Goal: Answer question/provide support

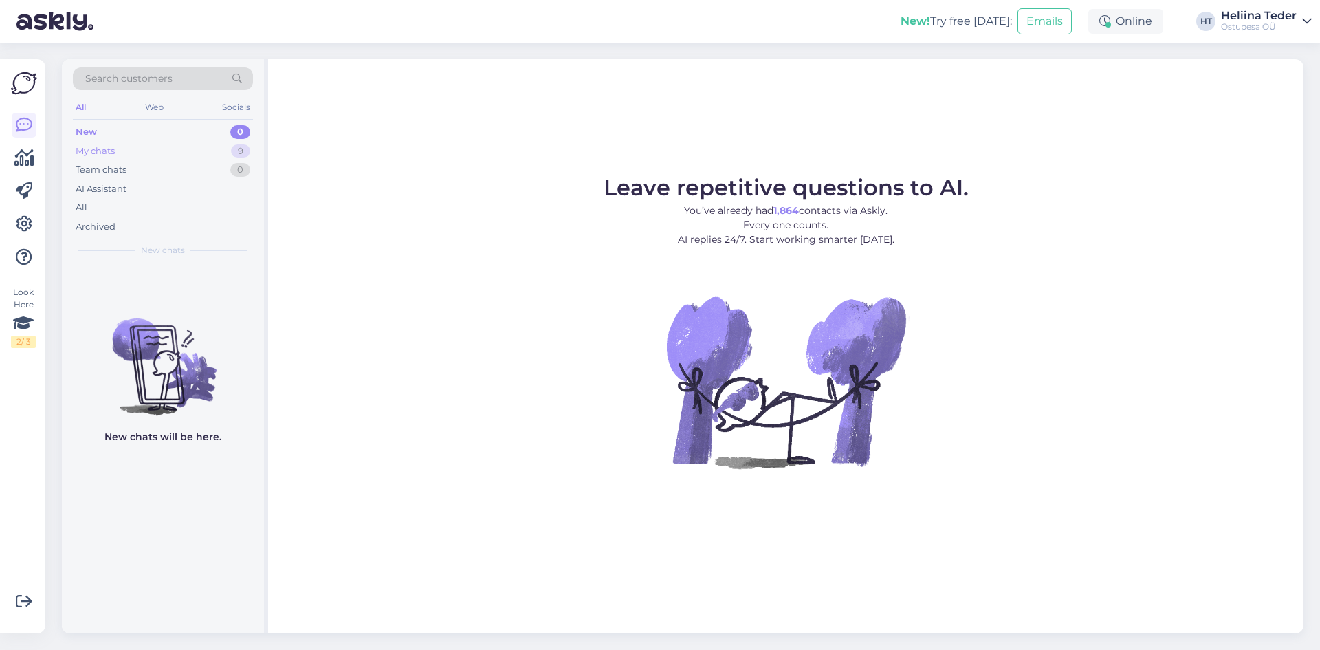
click at [137, 145] on div "My chats 9" at bounding box center [163, 151] width 180 height 19
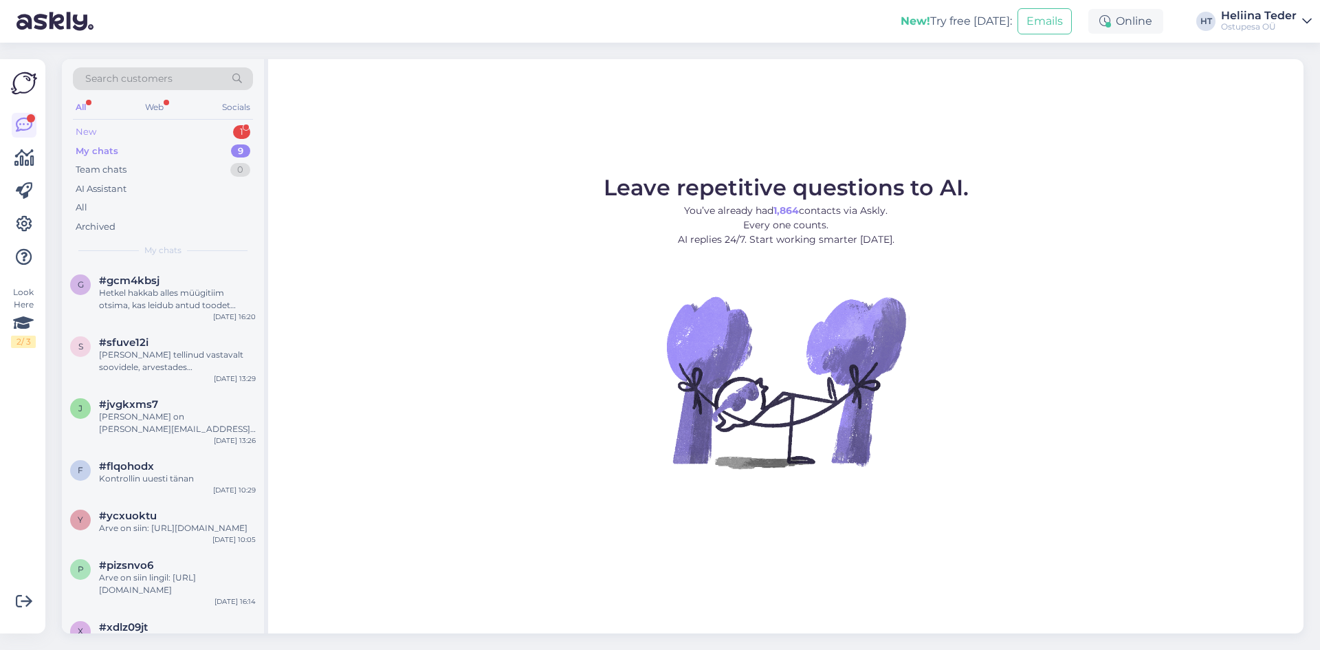
click at [149, 130] on div "New 1" at bounding box center [163, 131] width 180 height 19
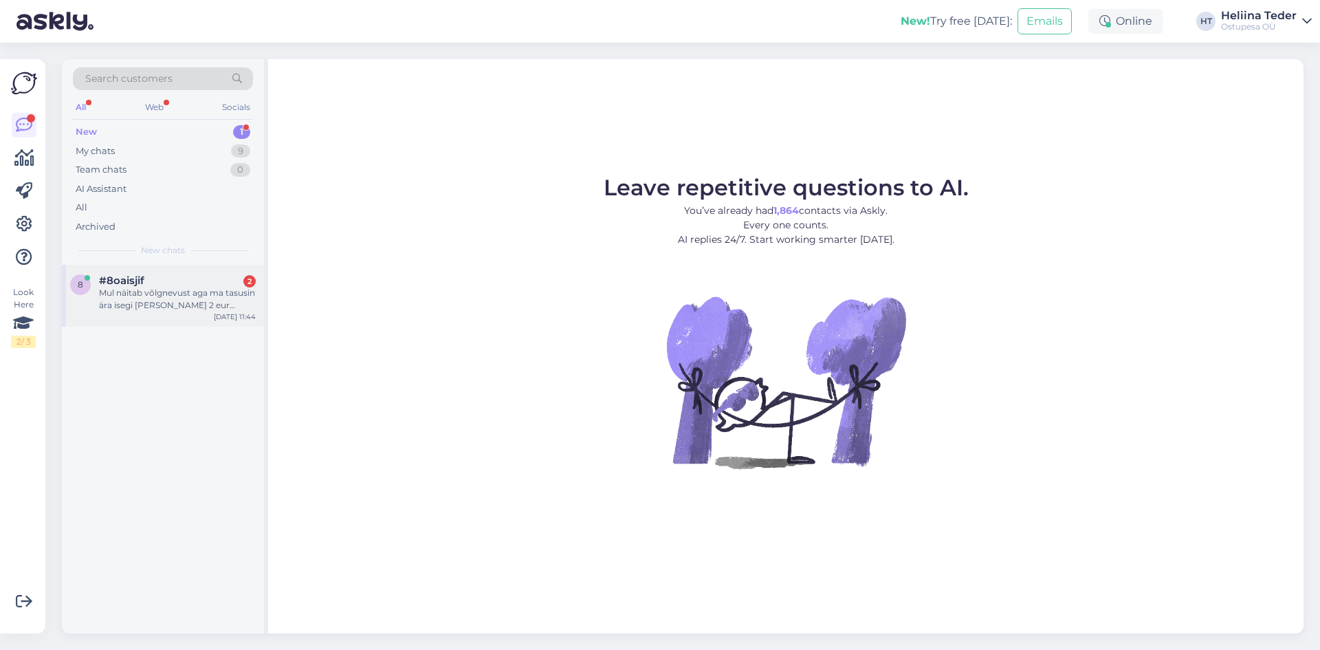
click at [164, 305] on div "Mul näitab võlgnevust aga ma tasusin ära isegi [PERSON_NAME] 2 eur rohkem" at bounding box center [177, 299] width 157 height 25
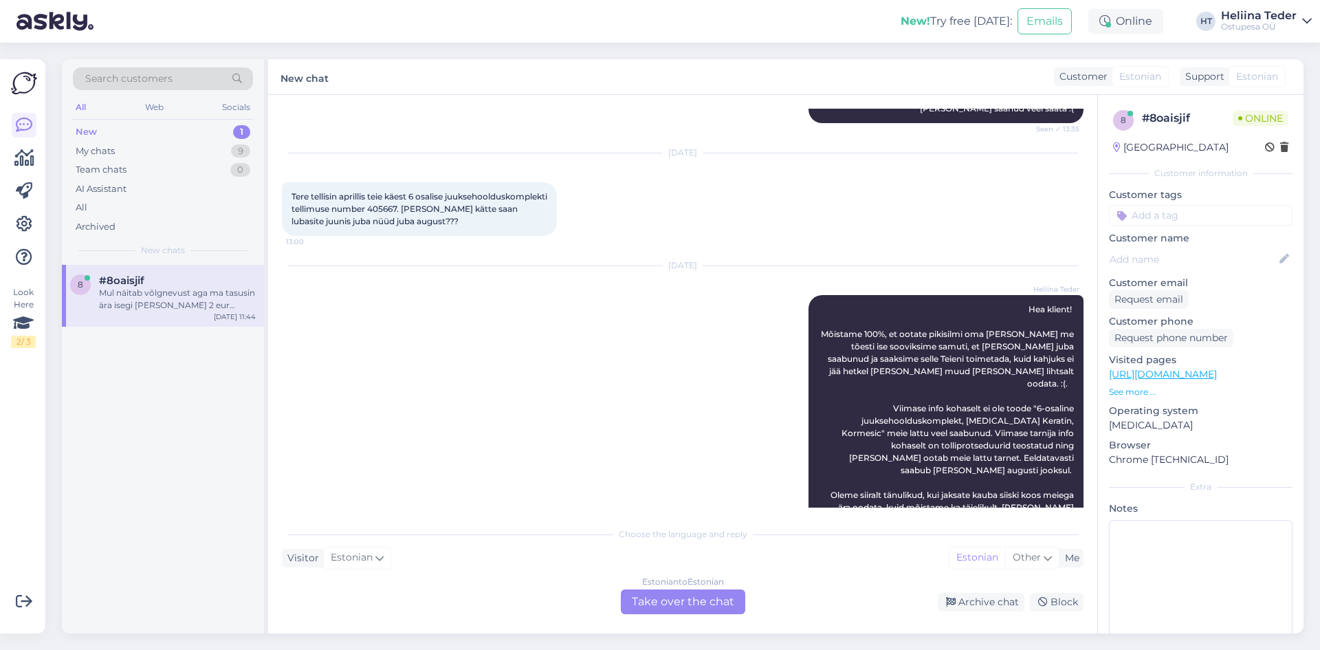
scroll to position [803, 0]
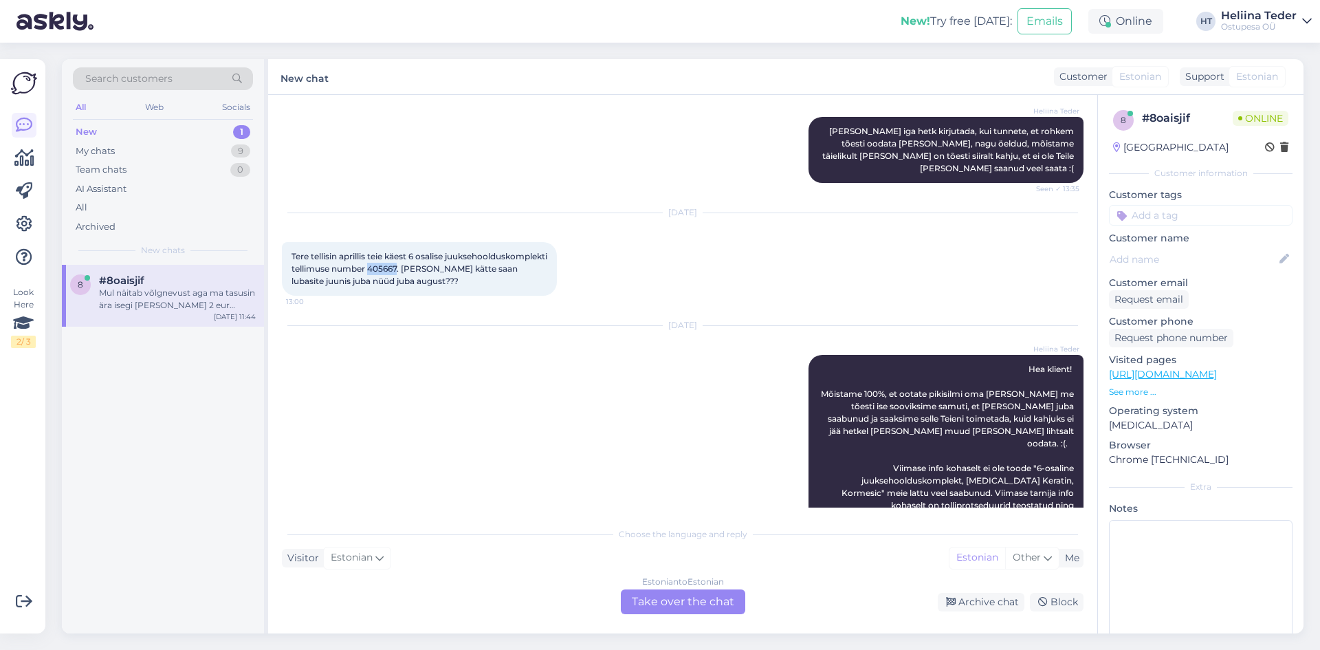
drag, startPoint x: 477, startPoint y: 254, endPoint x: 505, endPoint y: 253, distance: 28.2
click at [505, 253] on span "Tere tellisin aprillis teie käest 6 osalise juuksehoolduskomplekti tellimuse nu…" at bounding box center [421, 268] width 258 height 35
copy span "405667"
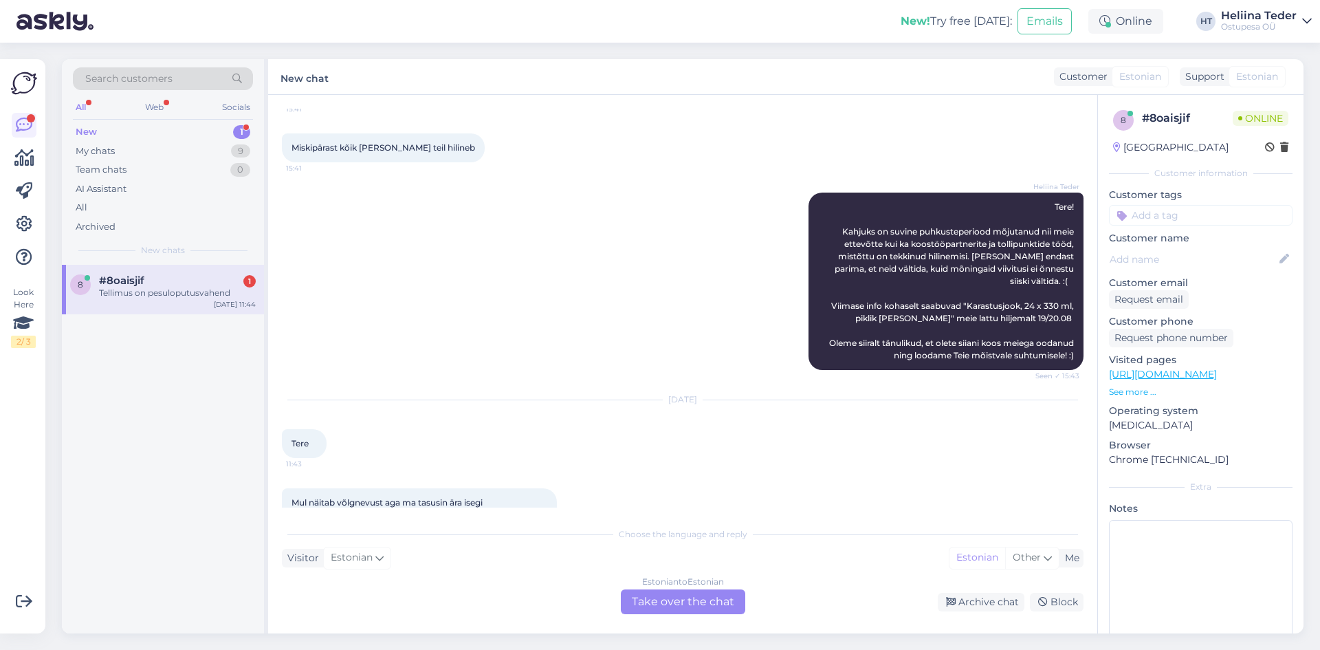
scroll to position [1637, 0]
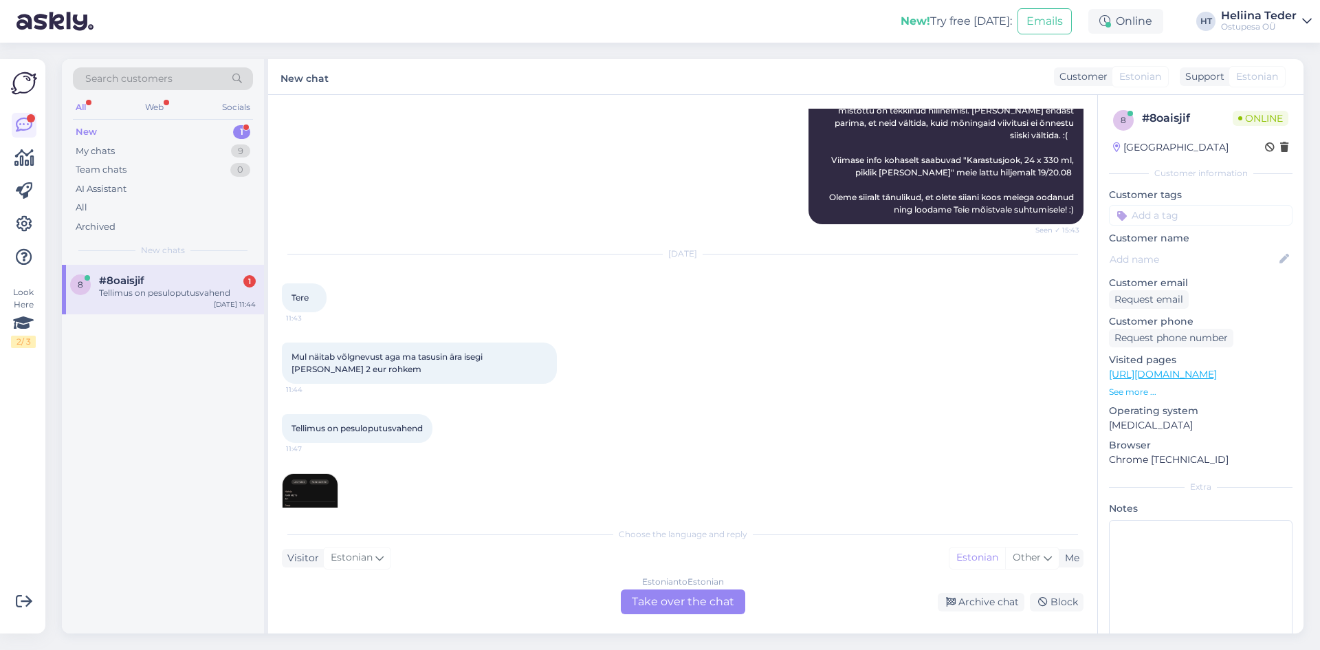
click at [316, 481] on img at bounding box center [310, 501] width 55 height 55
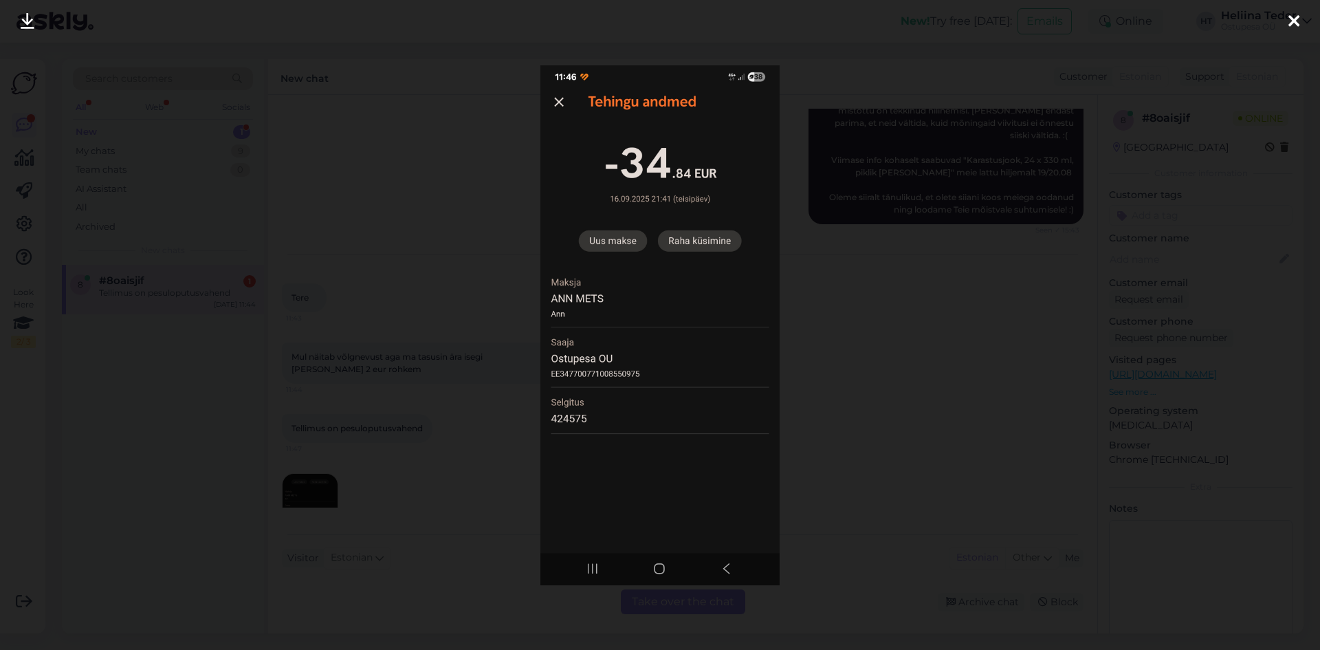
click at [375, 403] on div at bounding box center [660, 325] width 1320 height 650
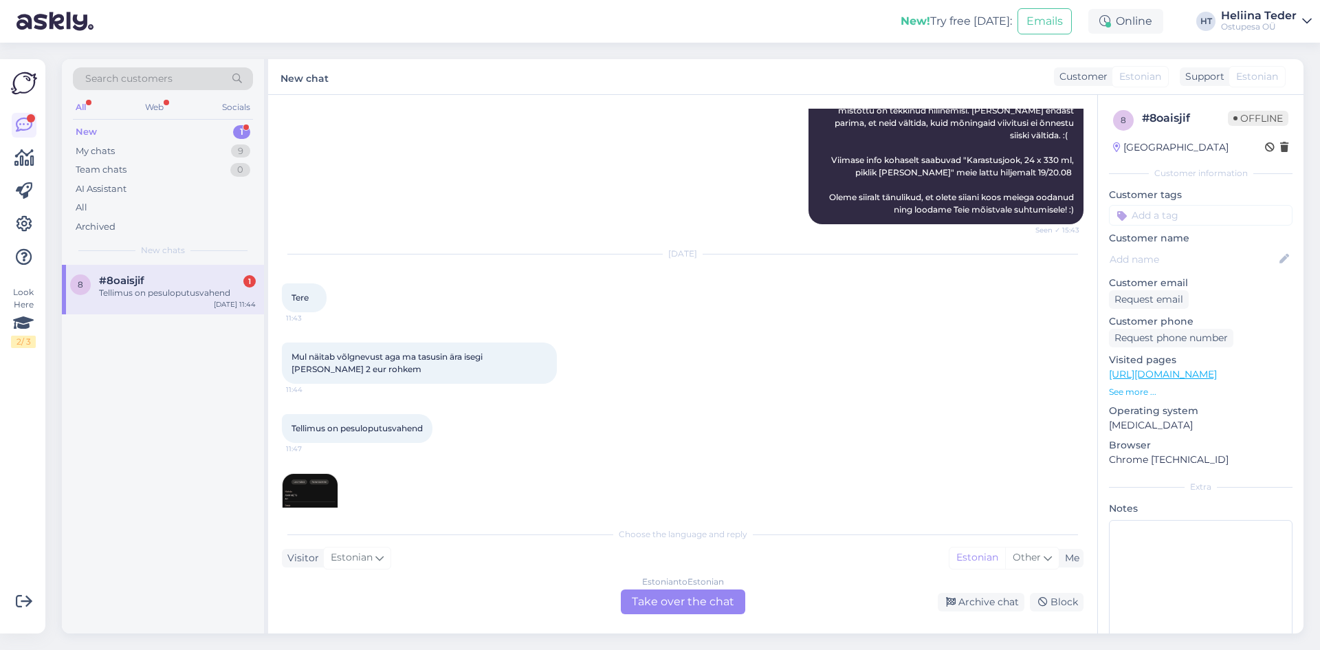
click at [306, 474] on img at bounding box center [310, 501] width 55 height 55
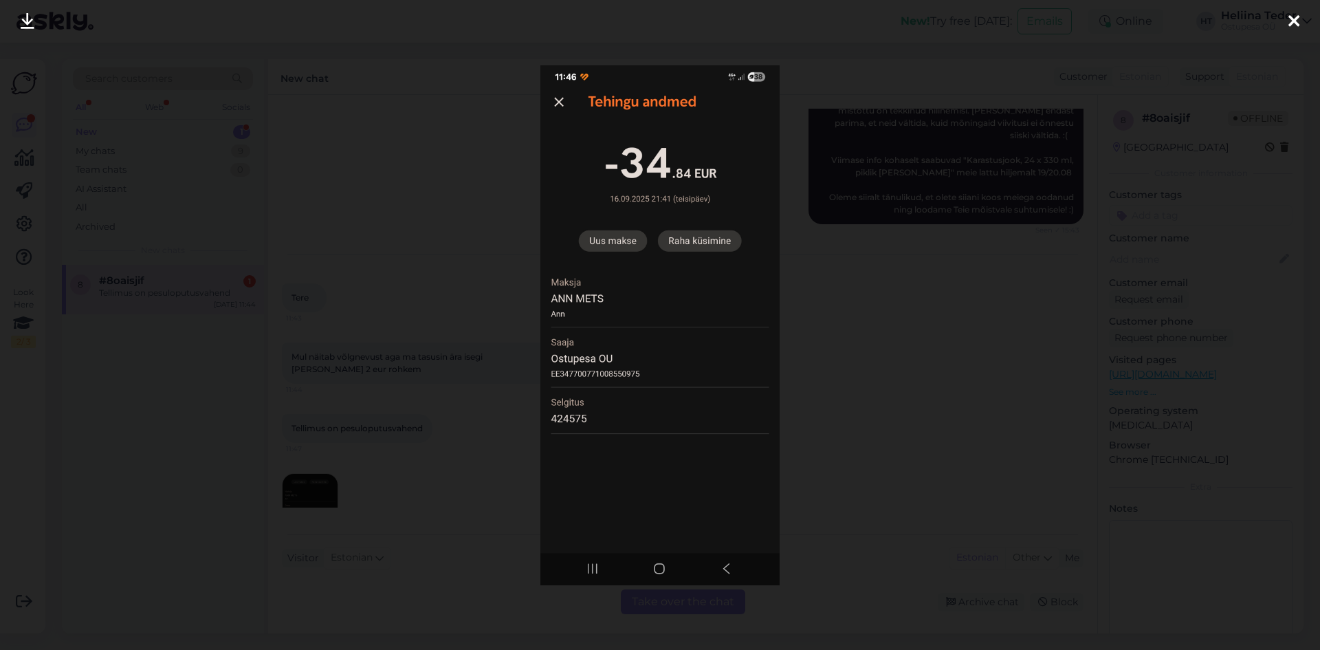
click at [464, 336] on div at bounding box center [660, 325] width 1320 height 650
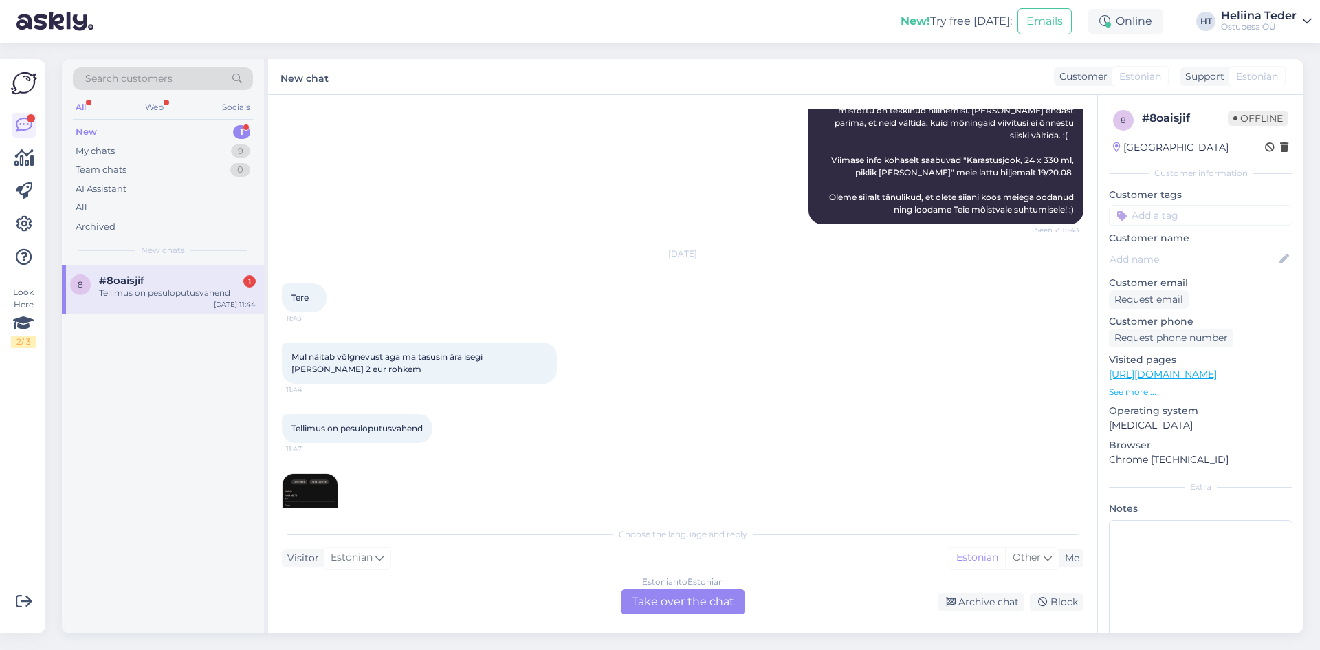
click at [644, 605] on div "Estonian to Estonian Take over the chat" at bounding box center [683, 601] width 124 height 25
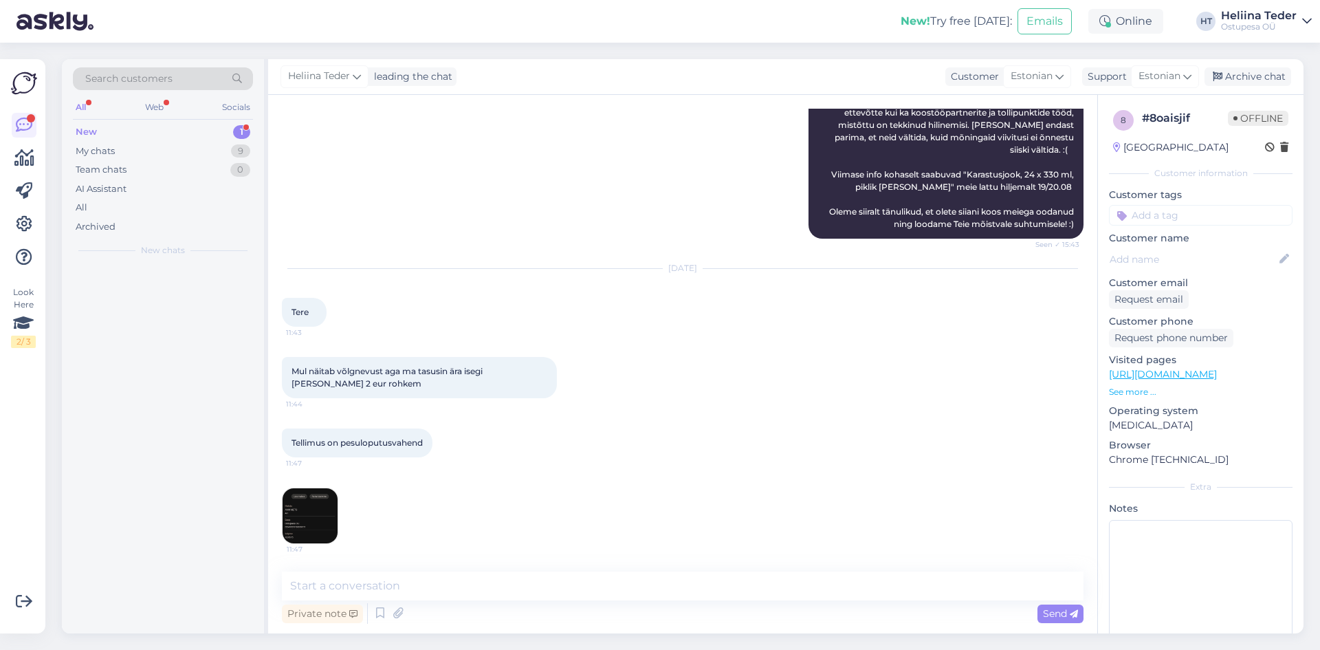
scroll to position [1585, 0]
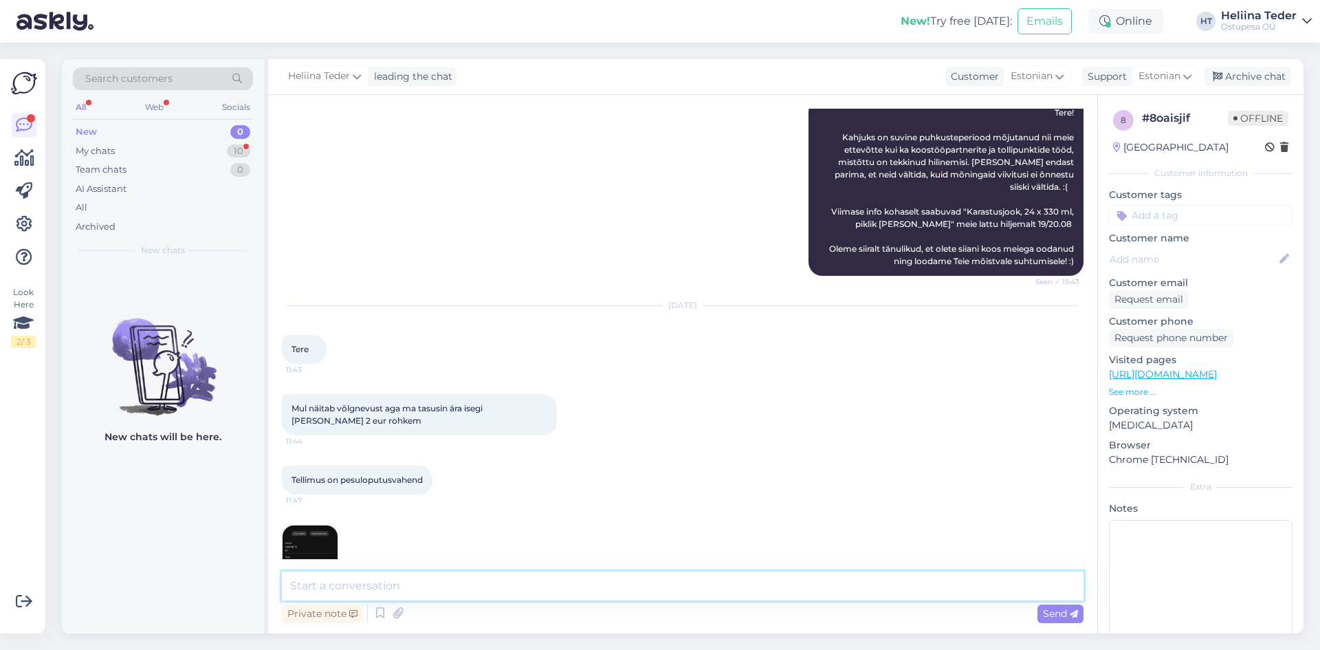
click at [488, 576] on textarea at bounding box center [683, 585] width 802 height 29
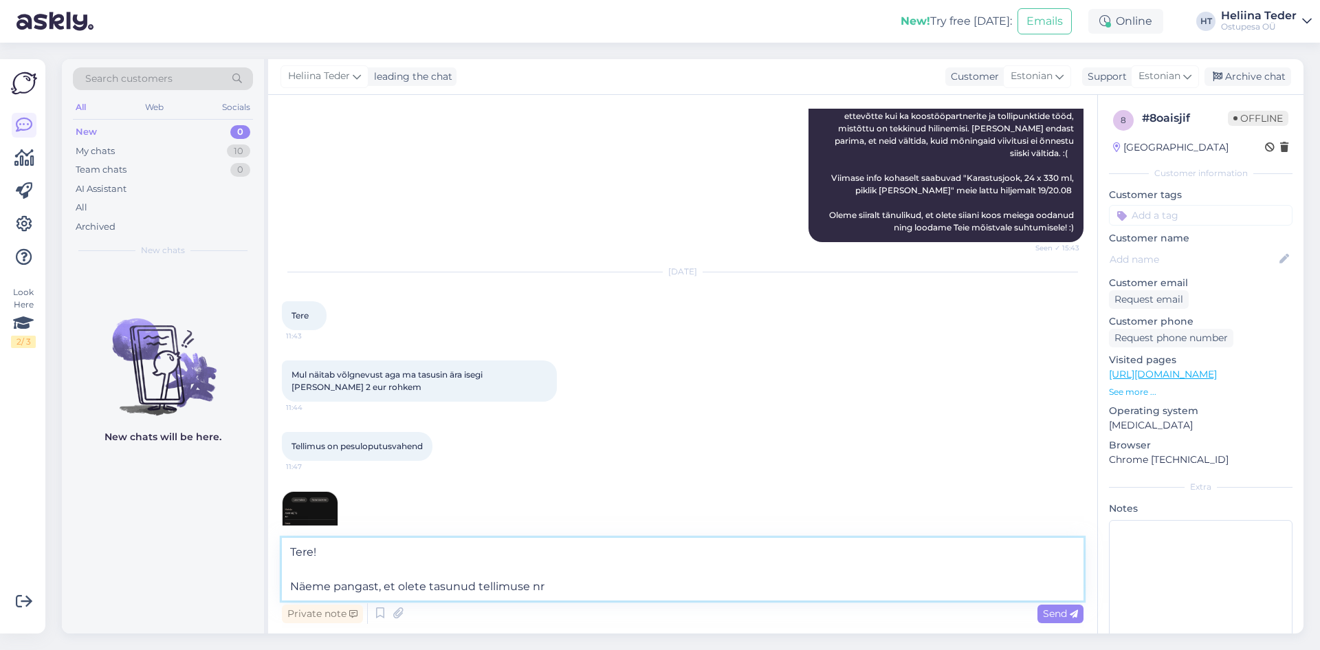
paste textarea "424575"
click at [696, 584] on textarea "Tere! Näeme pangast, et olete tasunud tellimuse nr 424575. See on aga" at bounding box center [683, 569] width 802 height 63
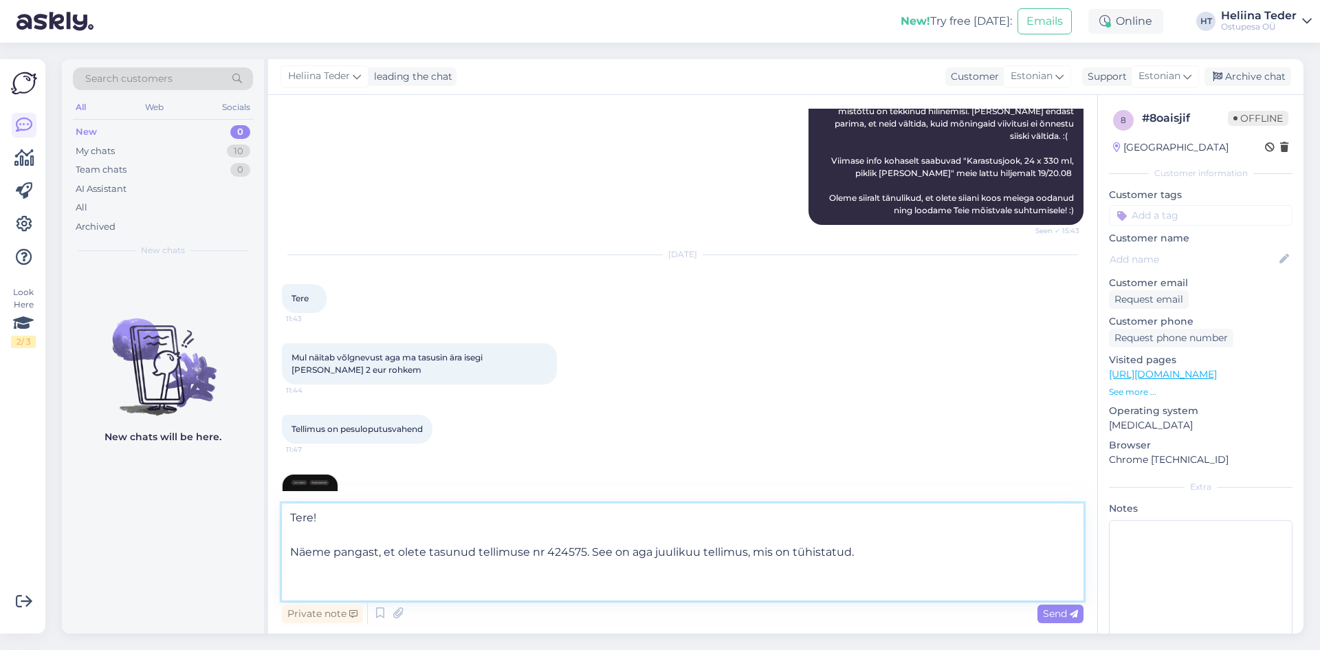
scroll to position [1637, 0]
click at [503, 582] on textarea "Tere! Näeme pangast, et olete tasunud tellimuse nr 424575. See on aga juulikuu …" at bounding box center [683, 551] width 802 height 97
paste textarea "438527"
click at [578, 589] on textarea "Tere! Näeme pangast, et olete tasunud tellimuse nr 424575. See on aga juulikuu …" at bounding box center [683, 551] width 802 height 97
paste textarea "[URL][DOMAIN_NAME]"
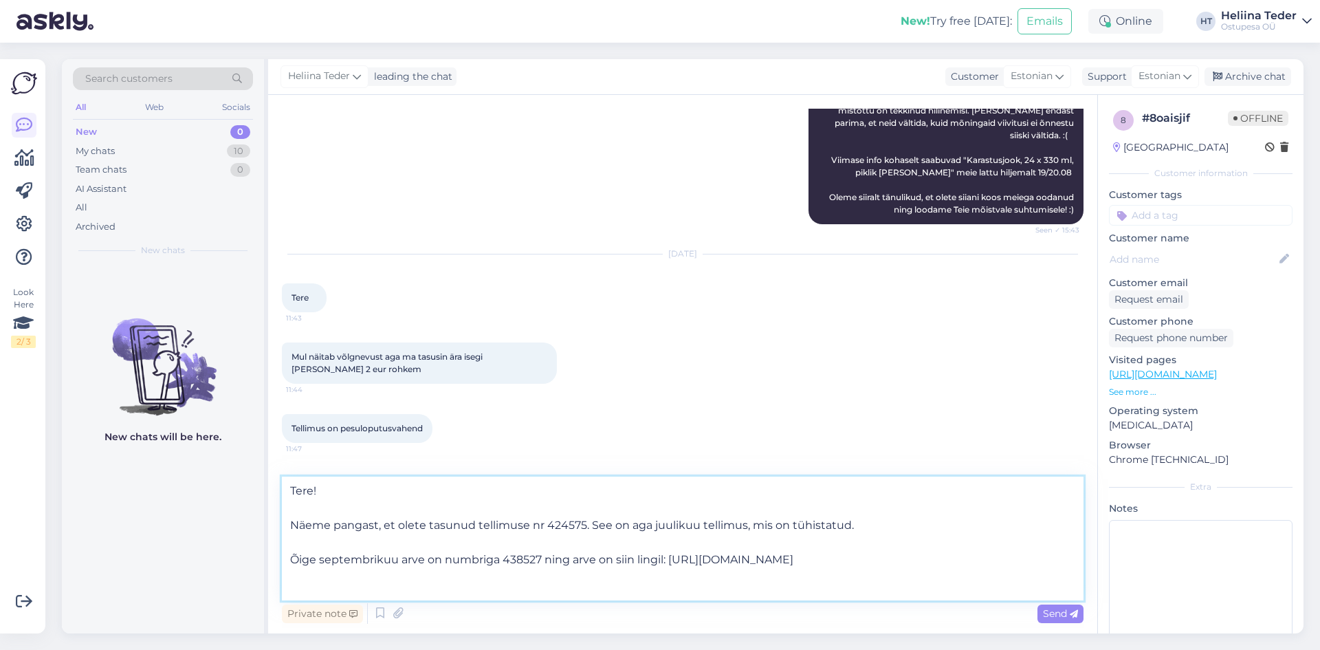
scroll to position [17, 0]
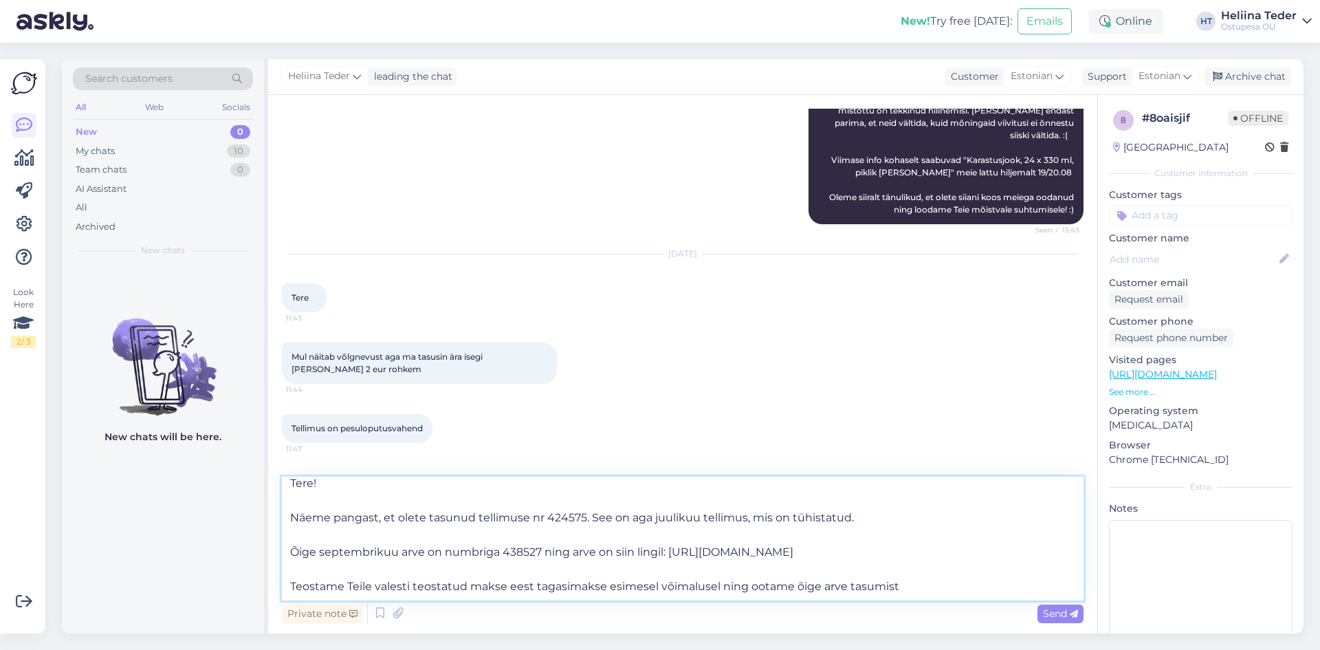
type textarea "Tere! Näeme pangast, et olete tasunud tellimuse nr 424575. See on aga juulikuu …"
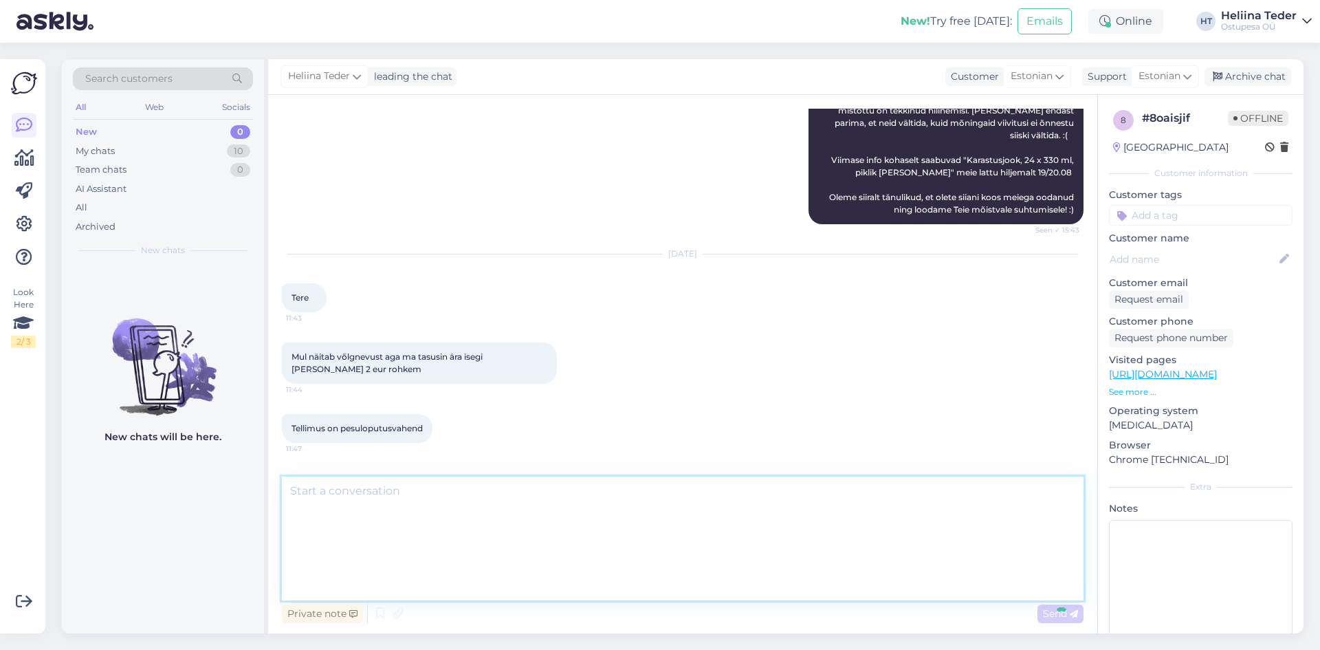
scroll to position [0, 0]
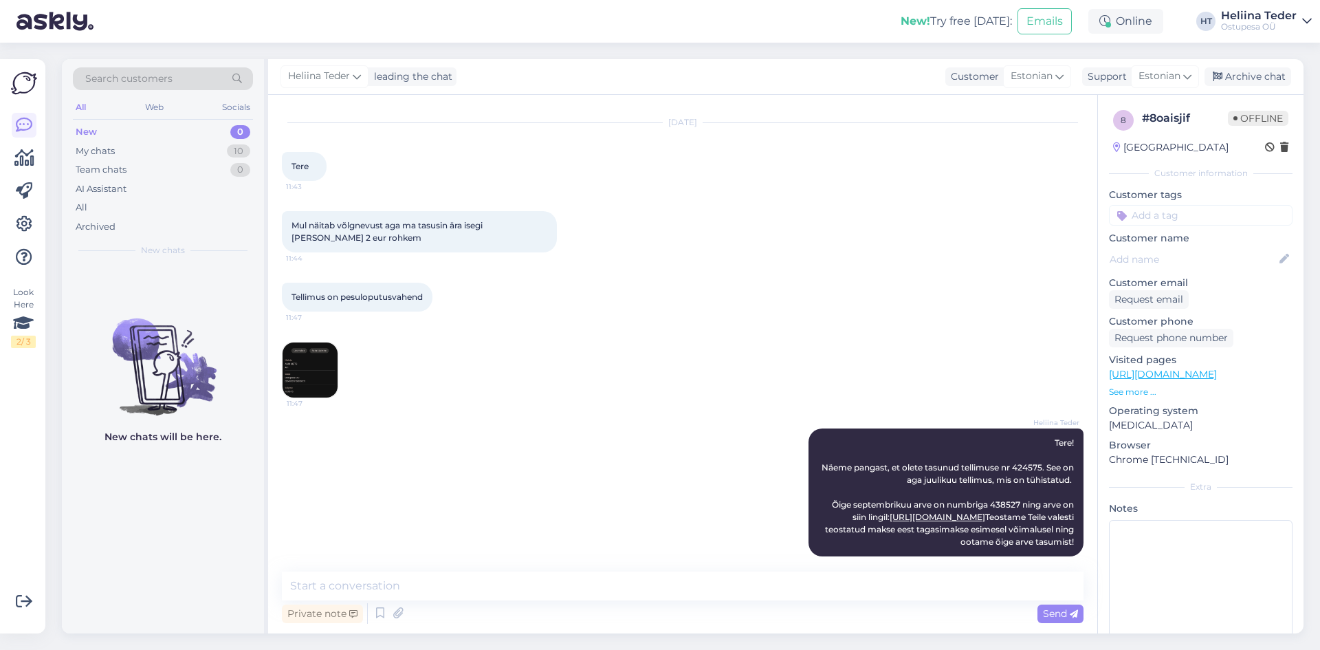
click at [317, 353] on img at bounding box center [310, 369] width 55 height 55
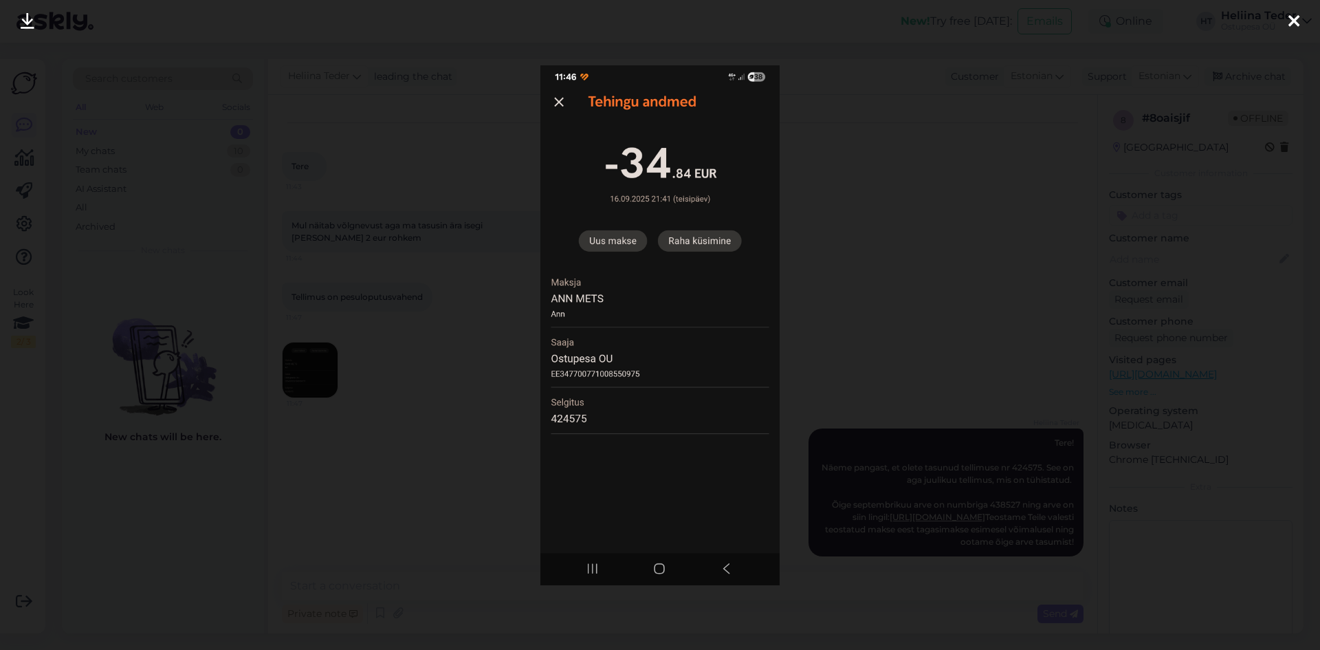
click at [333, 376] on div at bounding box center [660, 325] width 1320 height 650
